Goal: Check status

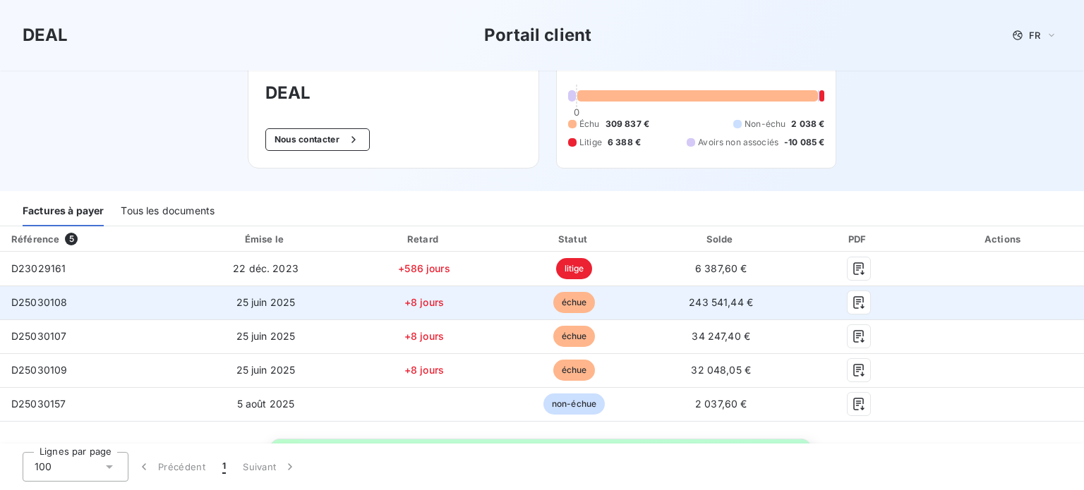
scroll to position [76, 0]
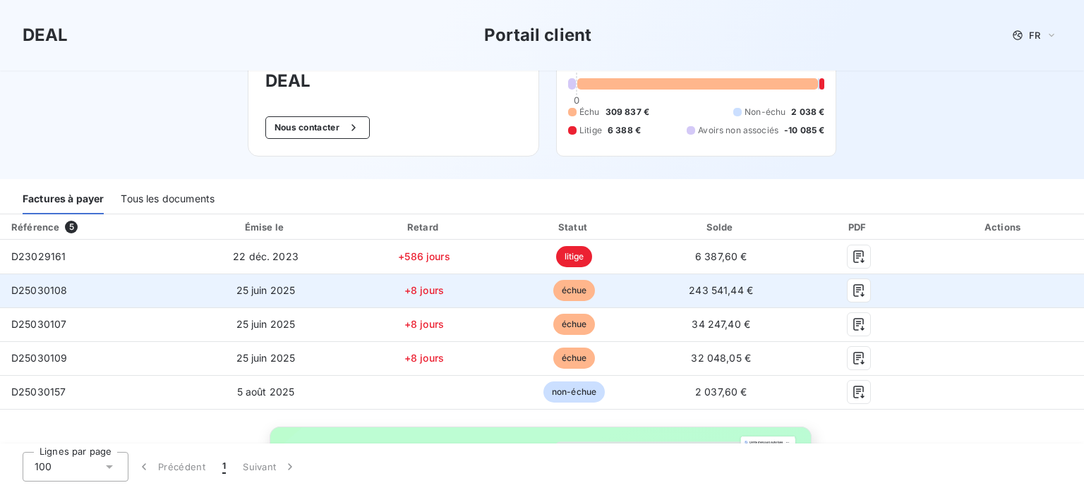
click at [35, 290] on span "D25030108" at bounding box center [39, 290] width 56 height 12
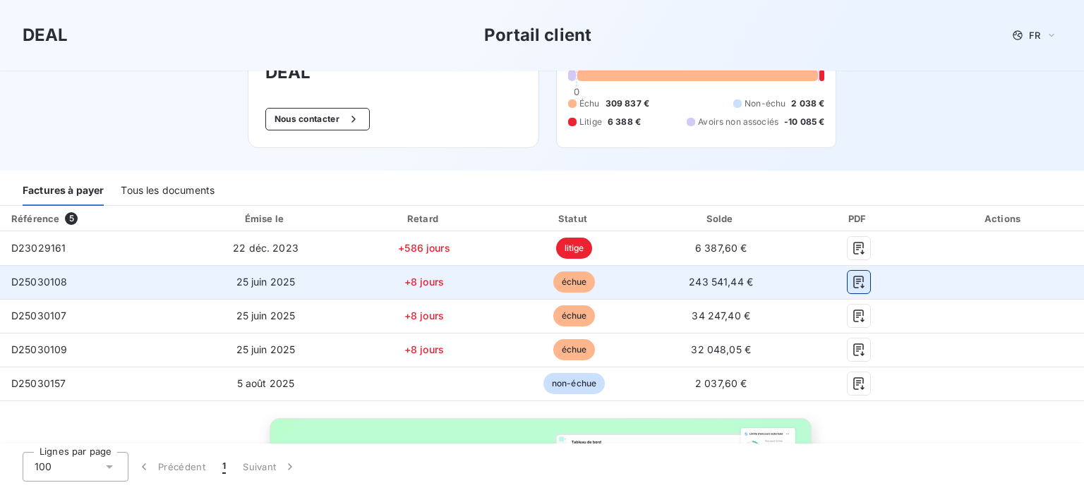
click at [853, 285] on icon "button" at bounding box center [858, 282] width 11 height 13
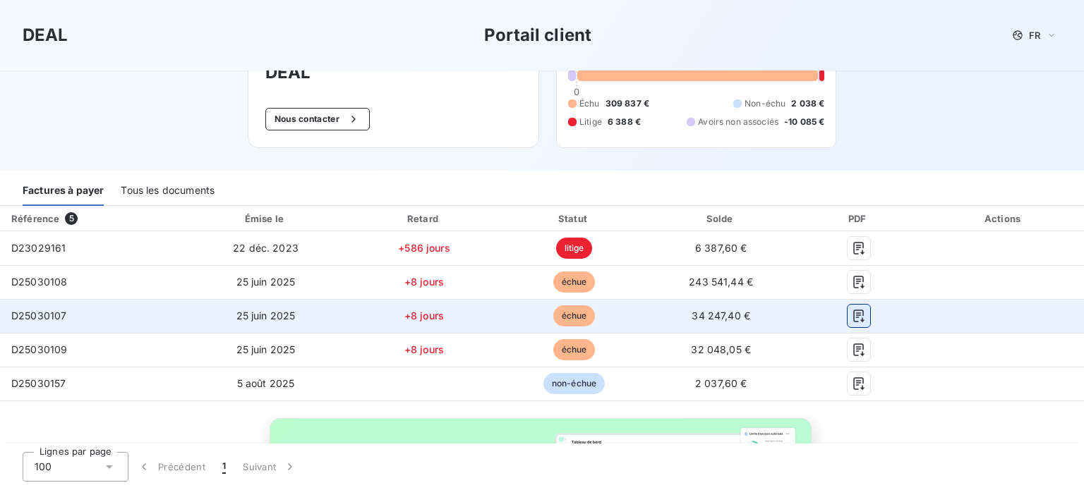
click at [851, 321] on icon "button" at bounding box center [858, 316] width 14 height 14
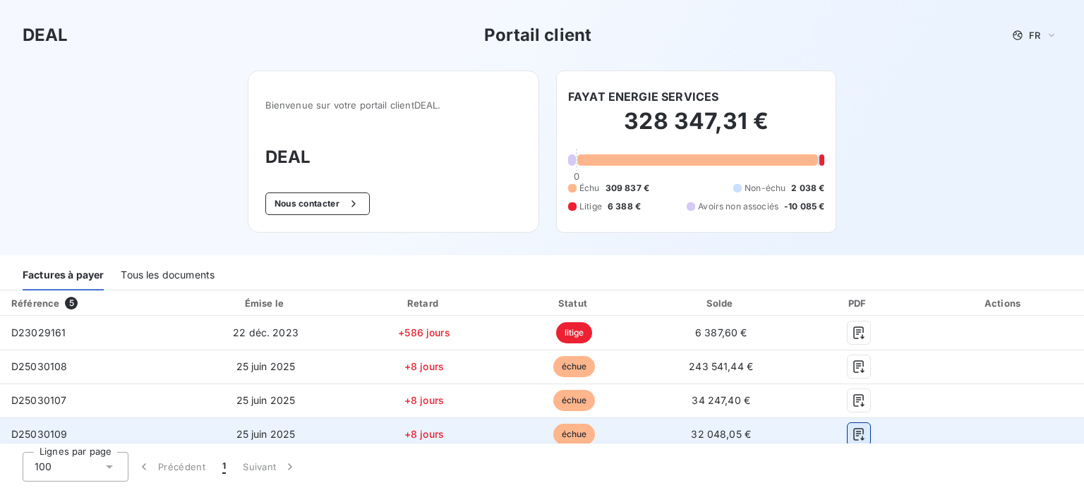
click at [858, 438] on button "button" at bounding box center [858, 434] width 23 height 23
